Goal: Complete application form: Complete application form

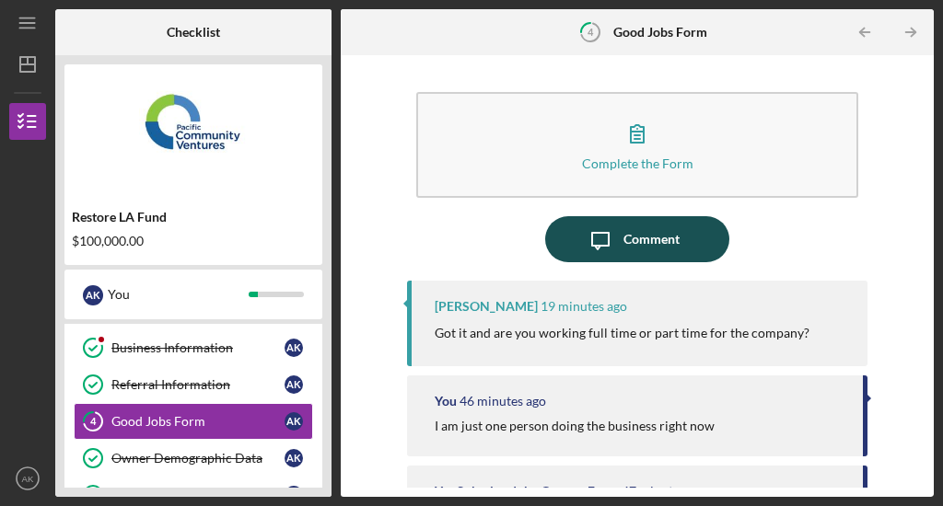
click at [640, 233] on div "Comment" at bounding box center [651, 239] width 56 height 46
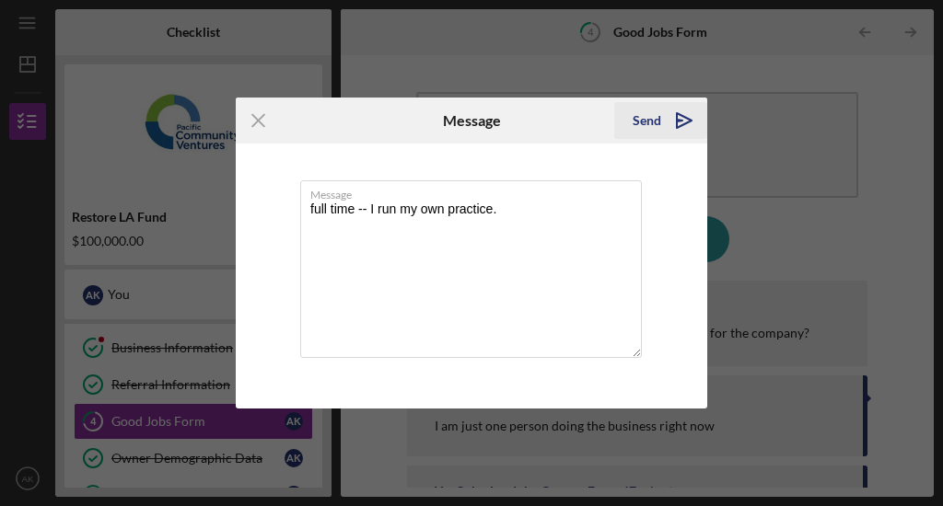
type textarea "full time -- I run my own practice."
click at [666, 120] on icon "Icon/icon-invite-send" at bounding box center [684, 121] width 46 height 46
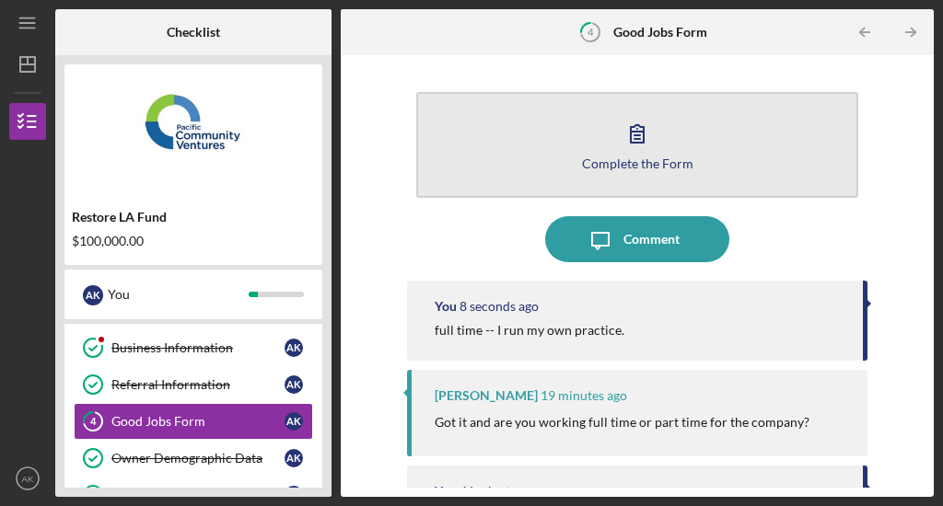
click at [578, 166] on button "Complete the Form Form" at bounding box center [636, 145] width 441 height 106
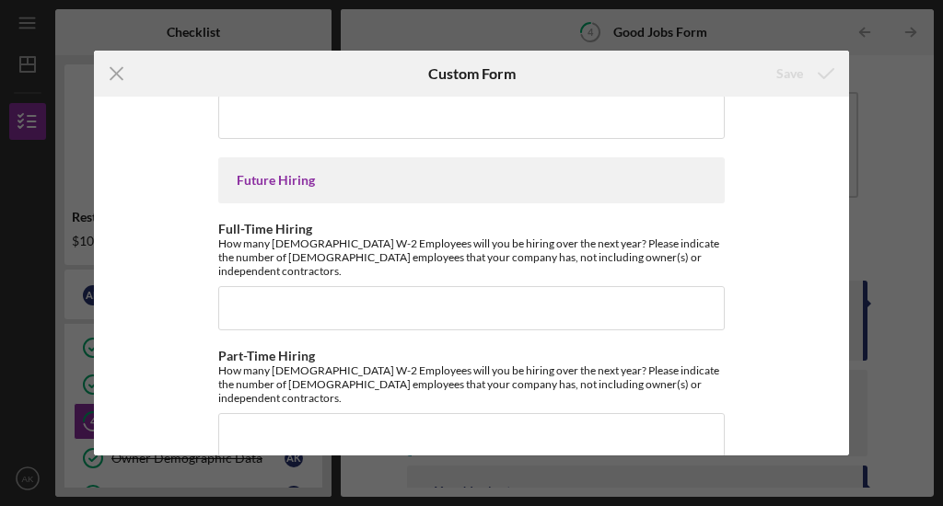
scroll to position [4278, 0]
click at [121, 68] on icon "Icon/Menu Close" at bounding box center [117, 74] width 46 height 46
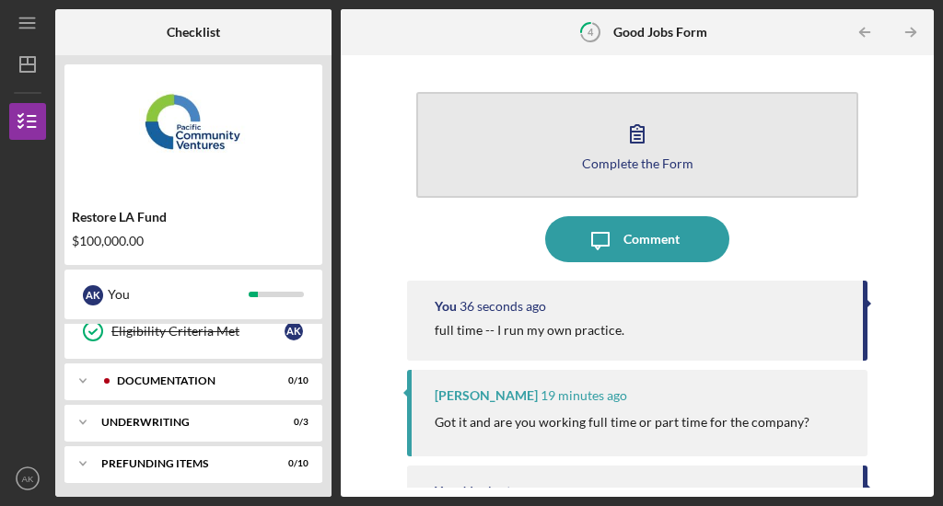
click at [535, 153] on button "Complete the Form Form" at bounding box center [636, 145] width 441 height 106
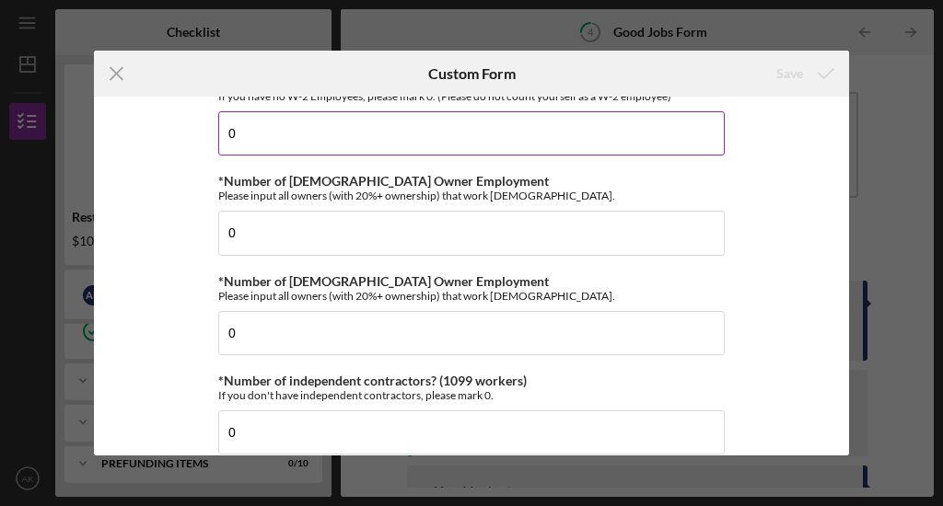
scroll to position [205, 0]
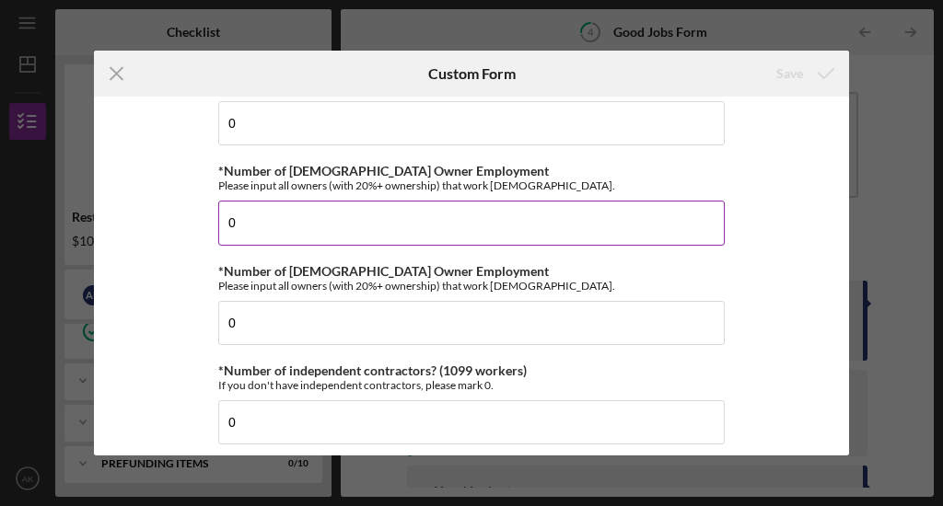
click at [447, 216] on input "0" at bounding box center [471, 223] width 506 height 44
click at [591, 224] on input "1" at bounding box center [471, 223] width 506 height 44
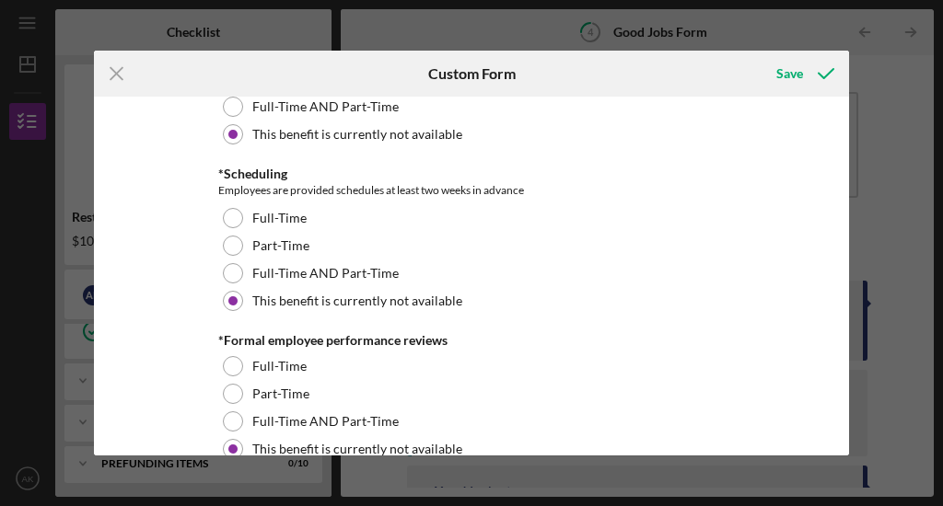
scroll to position [1940, 0]
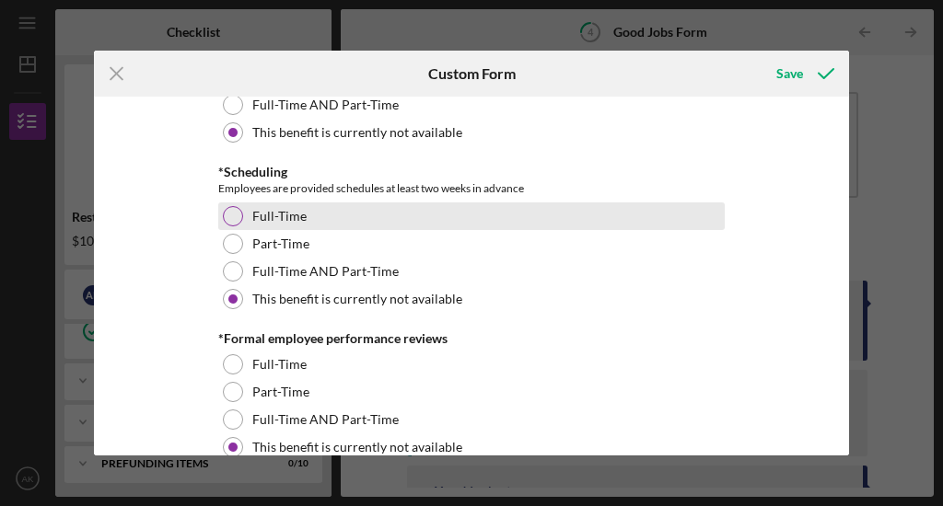
type input "1"
click at [501, 207] on div "Full-Time" at bounding box center [471, 217] width 506 height 28
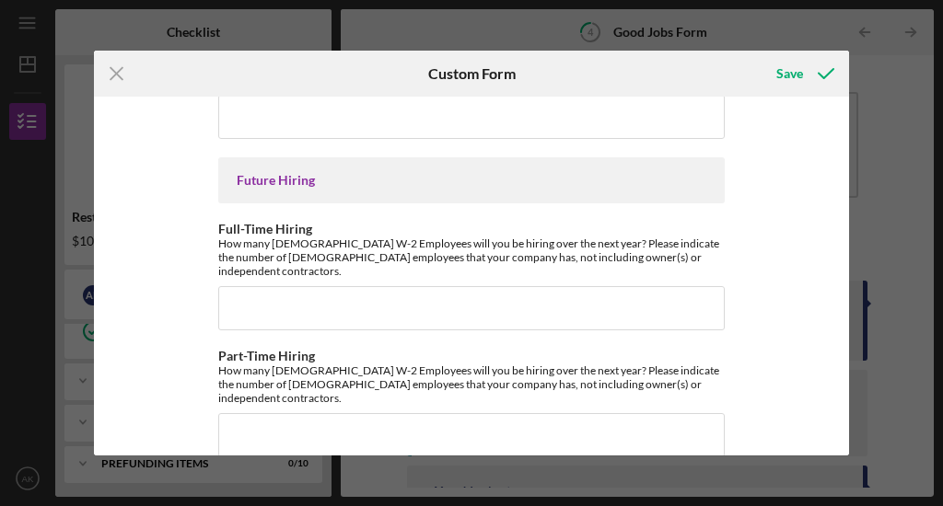
scroll to position [4278, 0]
click at [796, 64] on div "Save" at bounding box center [789, 73] width 27 height 37
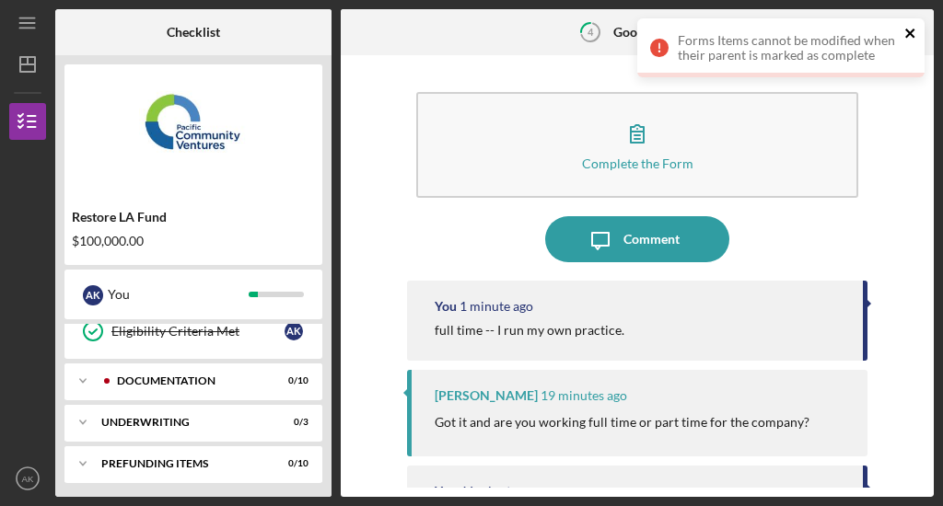
click at [913, 27] on icon "close" at bounding box center [910, 33] width 13 height 15
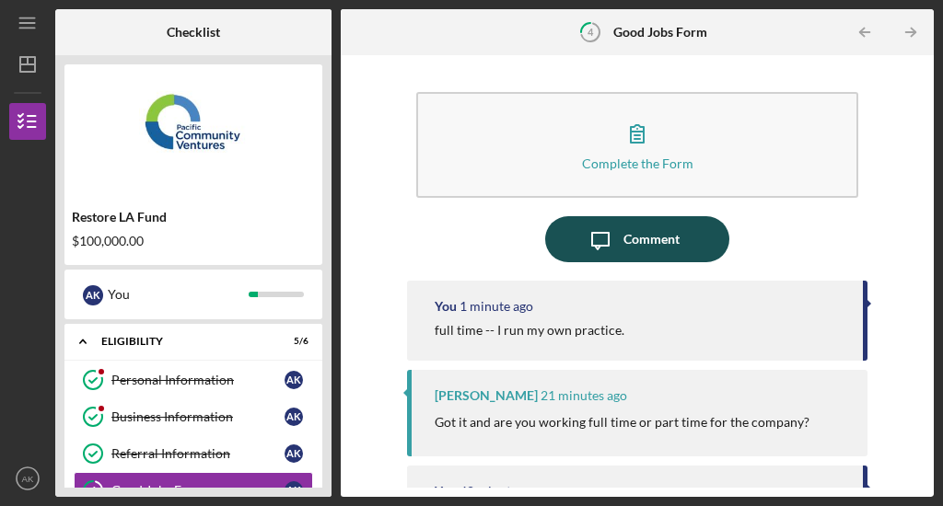
scroll to position [3, 0]
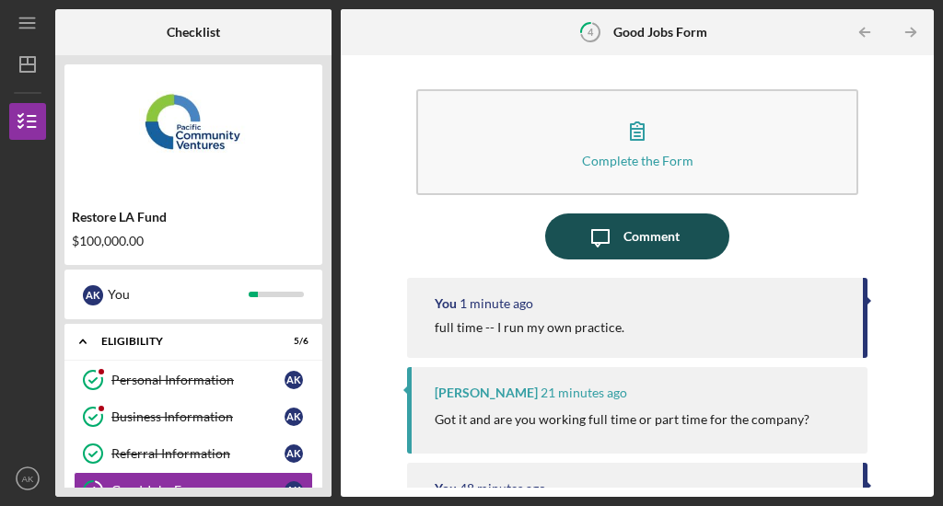
click at [636, 235] on div "Comment" at bounding box center [651, 237] width 56 height 46
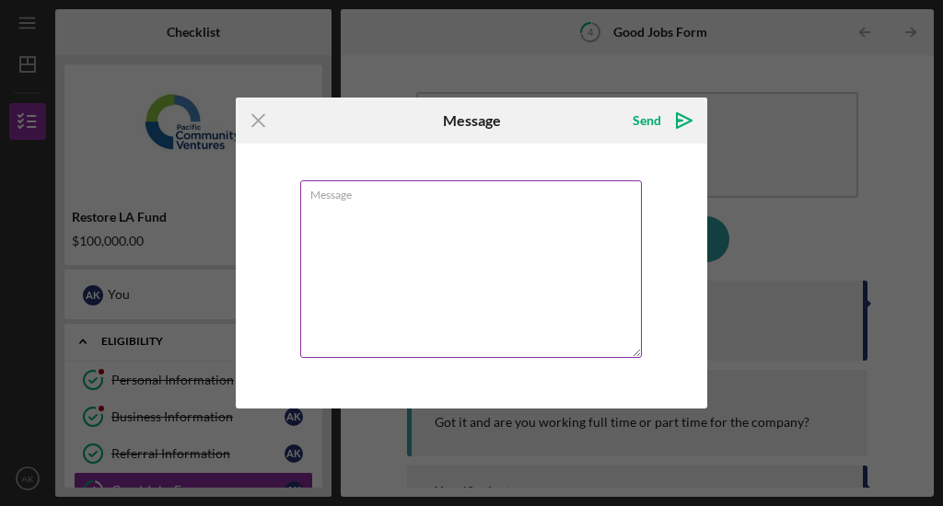
click at [569, 240] on textarea "Message" at bounding box center [471, 269] width 342 height 178
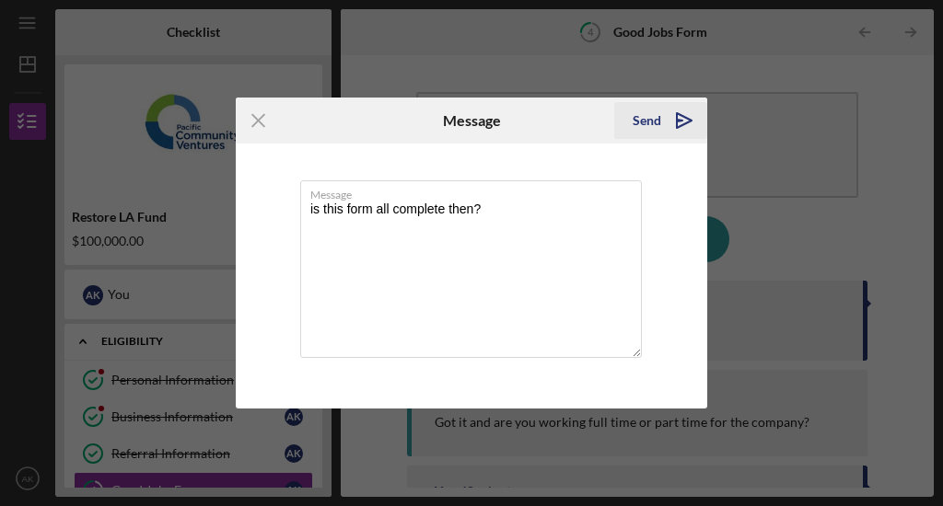
type textarea "is this form all complete then?"
click at [670, 115] on icon "Icon/icon-invite-send" at bounding box center [684, 121] width 46 height 46
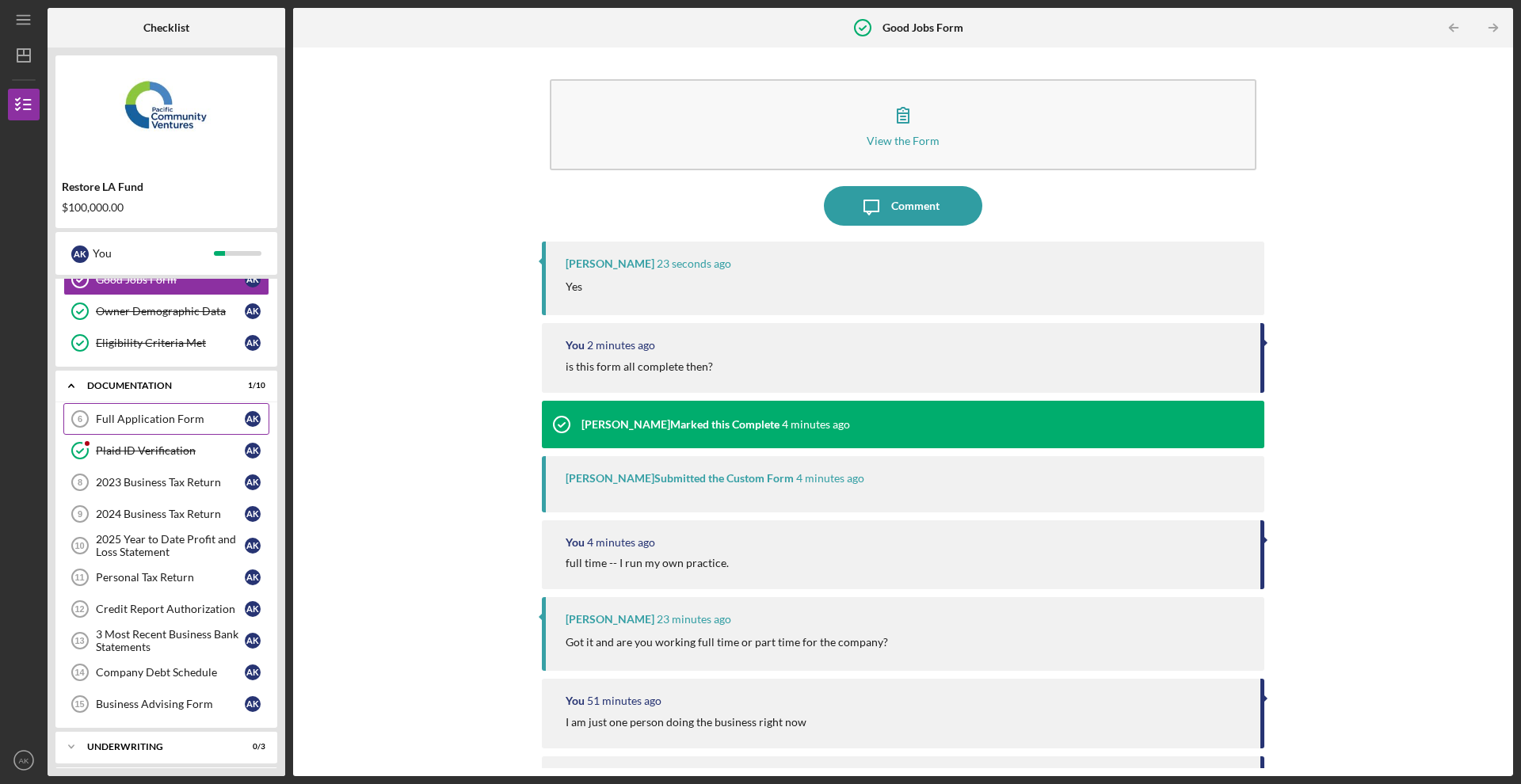
scroll to position [182, 0]
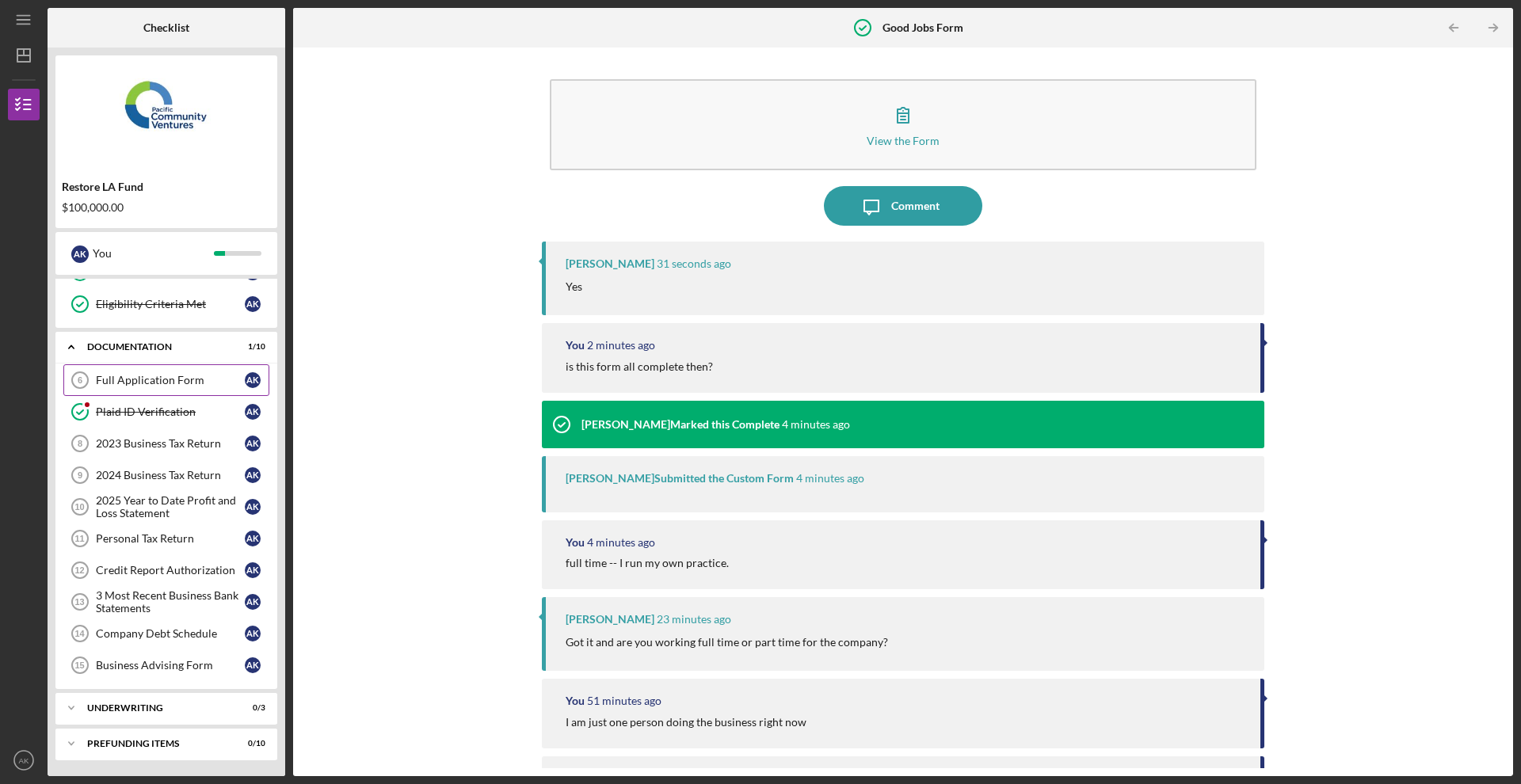
click at [210, 383] on div "Full Application Form" at bounding box center [170, 380] width 149 height 13
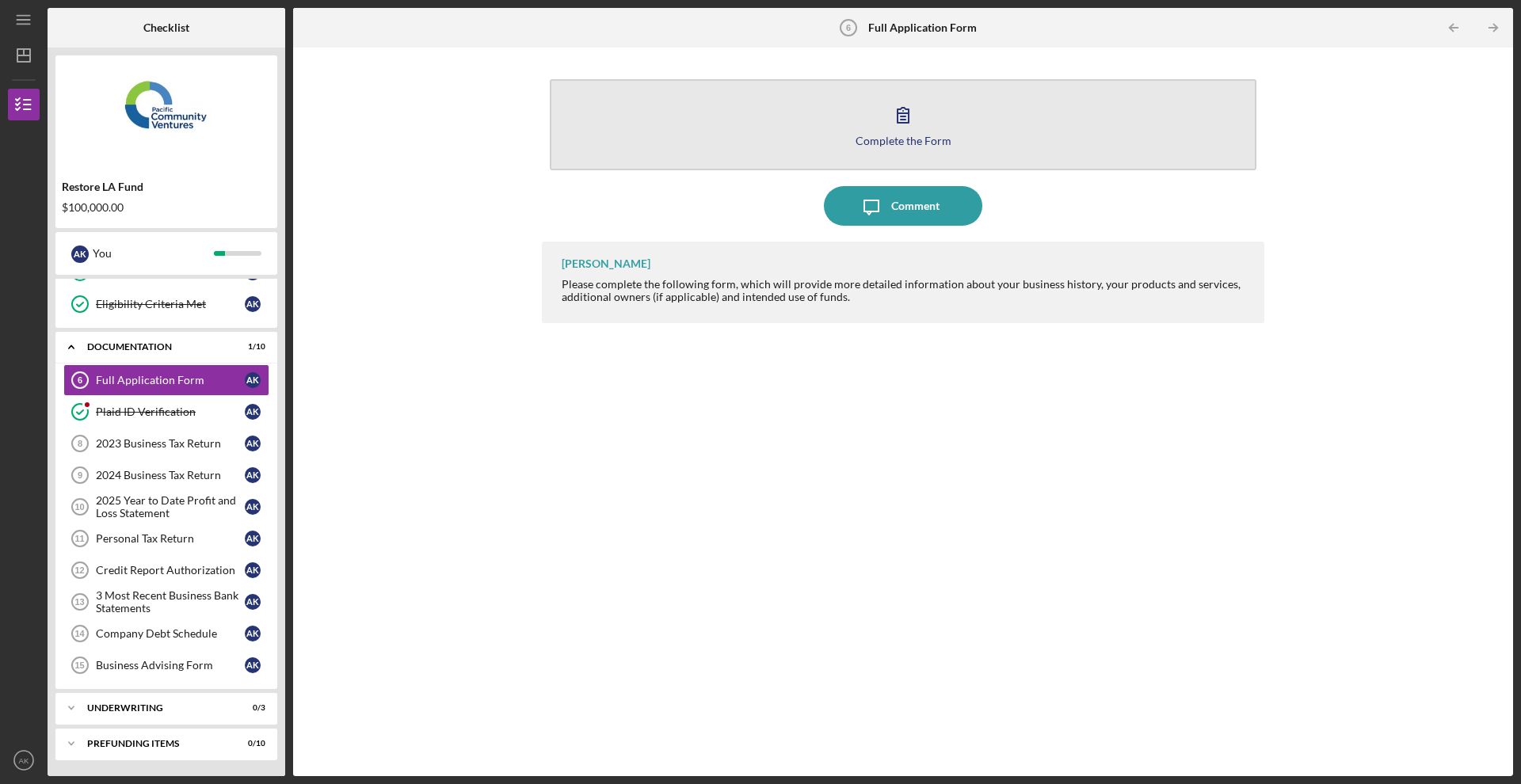
click at [918, 120] on icon "button" at bounding box center [903, 114] width 40 height 40
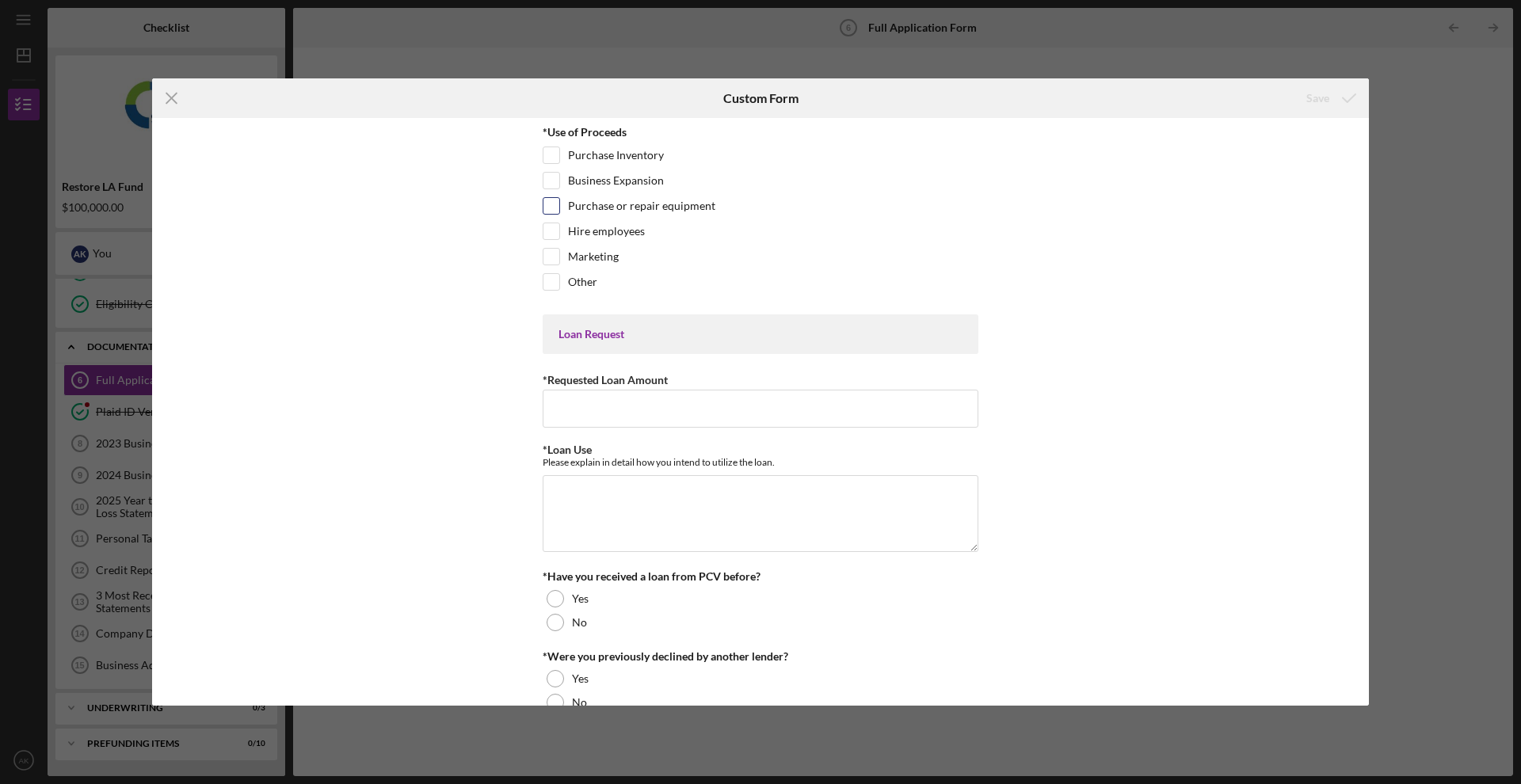
click at [548, 205] on input "Purchase or repair equipment" at bounding box center [552, 206] width 15 height 15
checkbox input "true"
click at [550, 256] on input "Marketing" at bounding box center [552, 256] width 15 height 15
checkbox input "true"
click at [555, 183] on input "Business Expansion" at bounding box center [552, 181] width 15 height 15
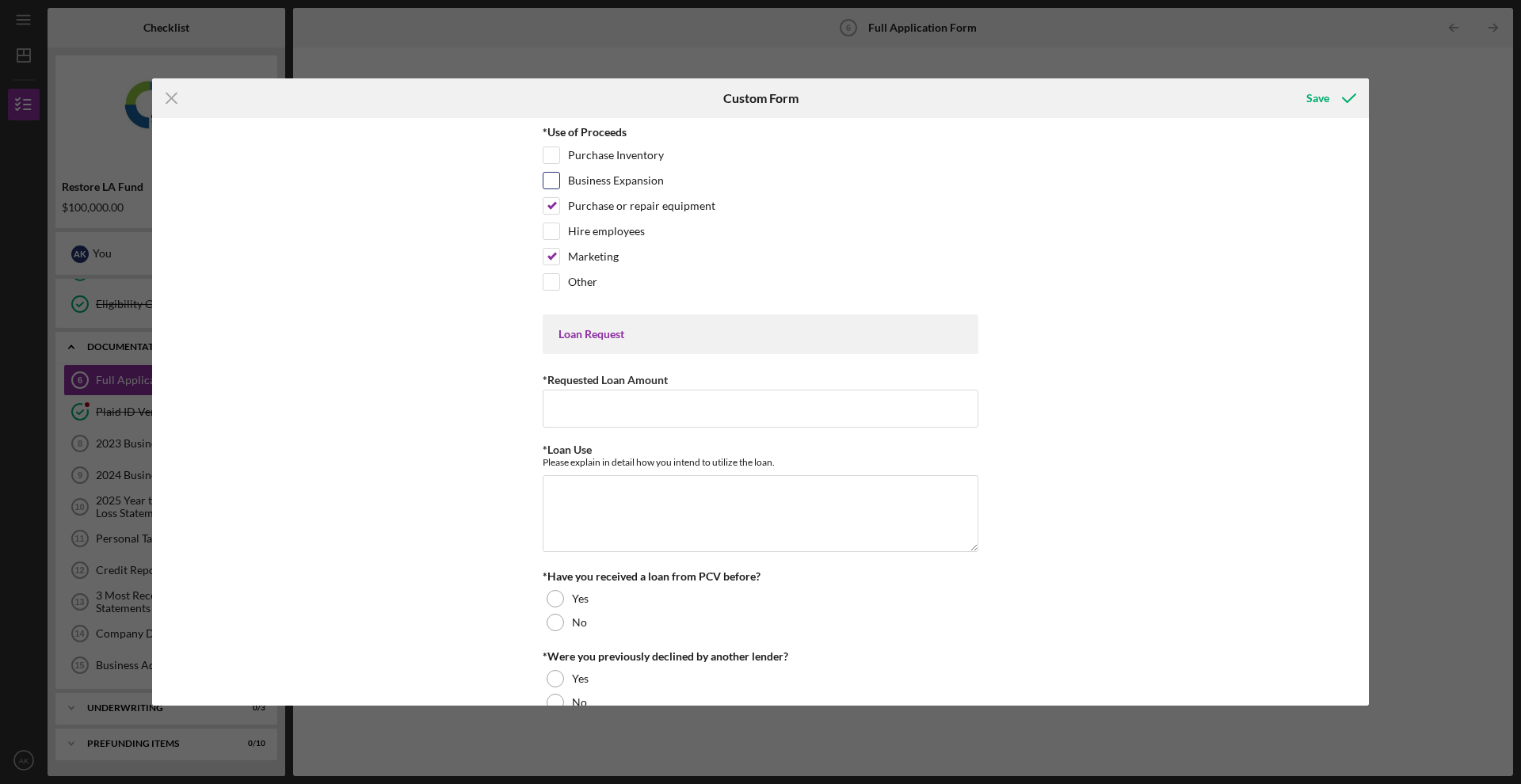
checkbox input "true"
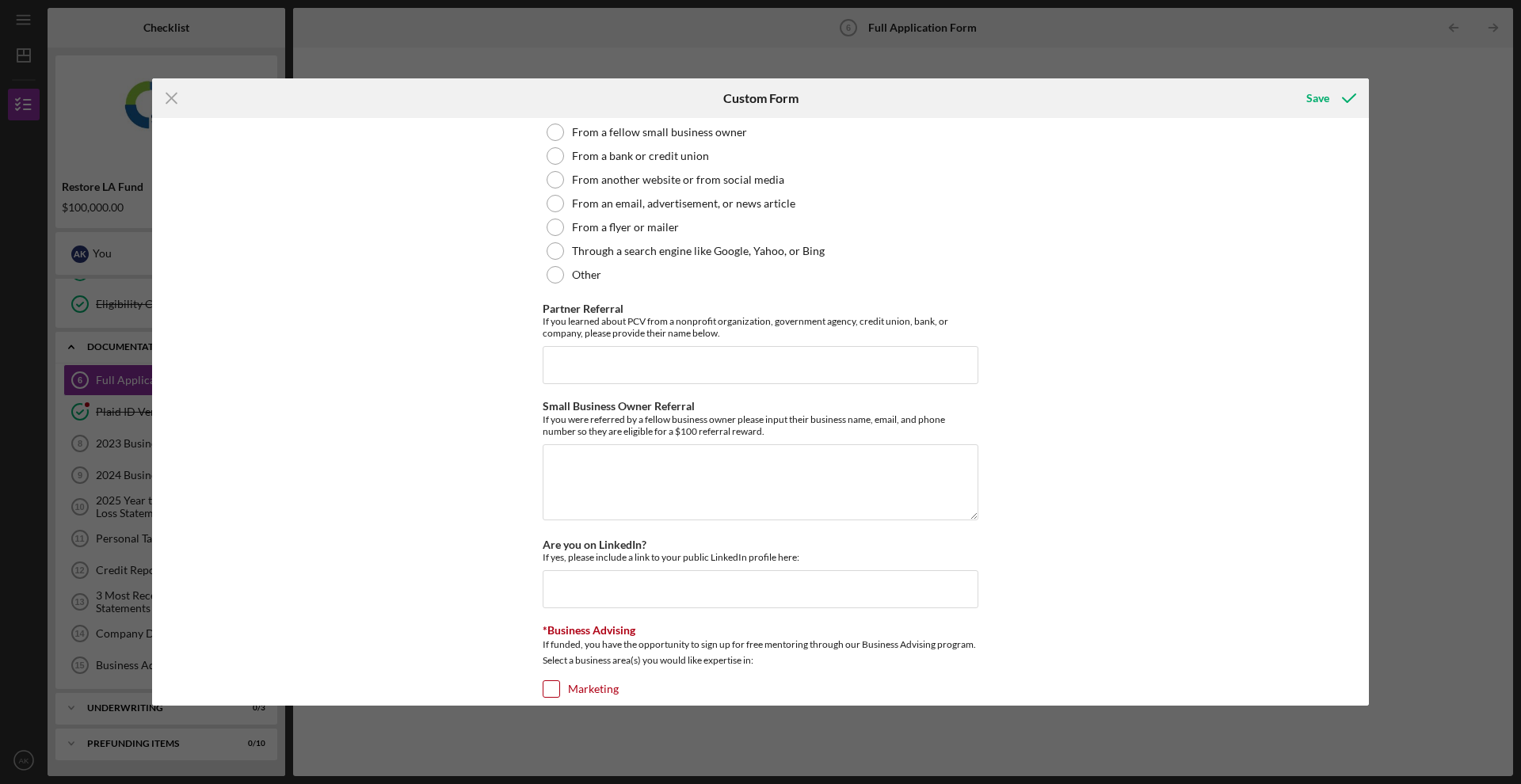
scroll to position [1998, 0]
